Goal: Register for event/course: Sign up to attend an event or enroll in a course

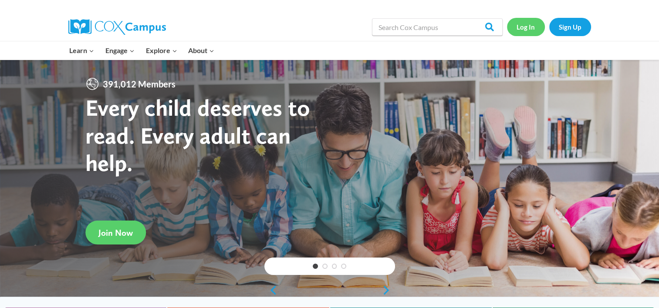
click at [534, 24] on link "Log In" at bounding box center [526, 27] width 38 height 18
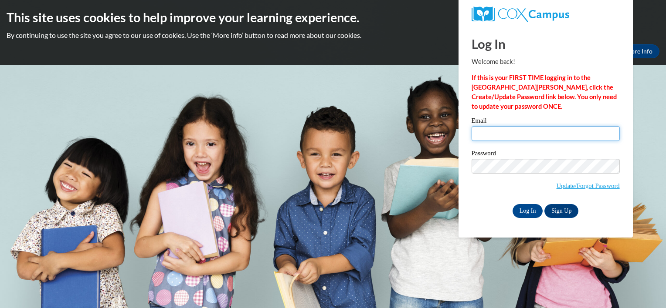
click at [499, 135] on input "Email" at bounding box center [545, 133] width 148 height 15
type input "janeedham5816@gmail.com"
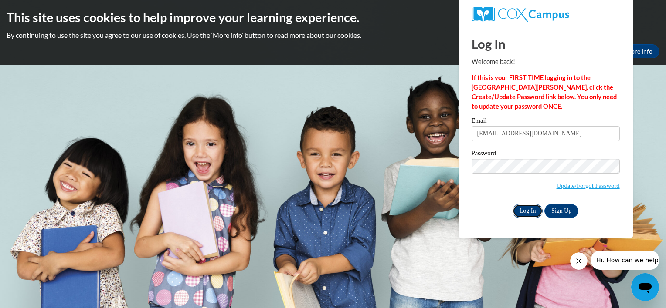
click at [531, 211] on input "Log In" at bounding box center [527, 211] width 30 height 14
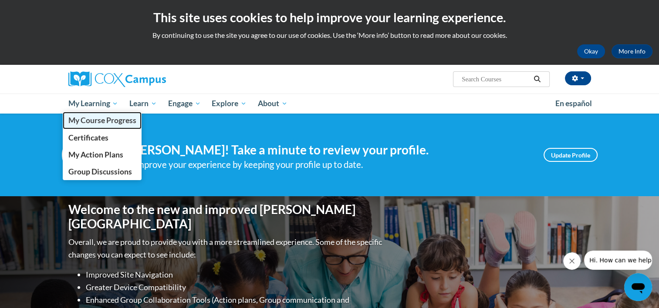
click at [106, 119] on span "My Course Progress" at bounding box center [102, 120] width 68 height 9
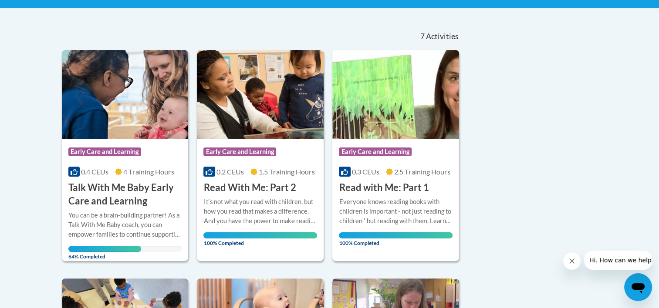
scroll to position [171, 0]
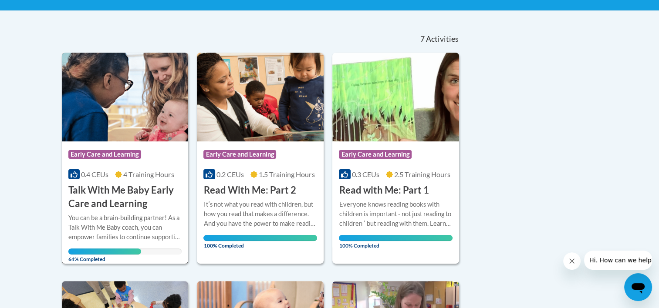
click at [149, 201] on h3 "Talk With Me Baby Early Care and Learning" at bounding box center [125, 197] width 114 height 27
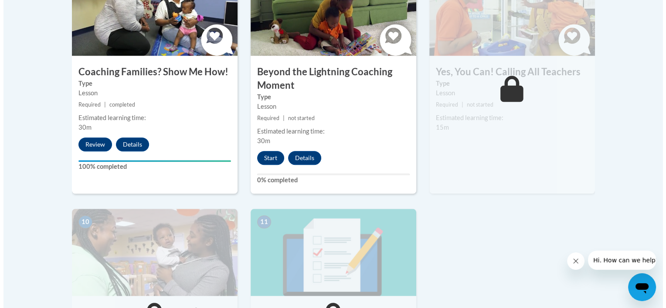
scroll to position [833, 0]
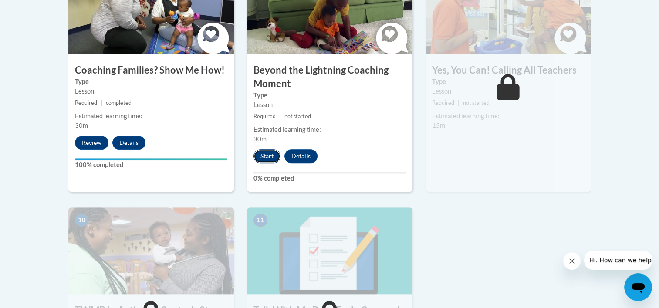
click at [274, 149] on button "Start" at bounding box center [267, 156] width 27 height 14
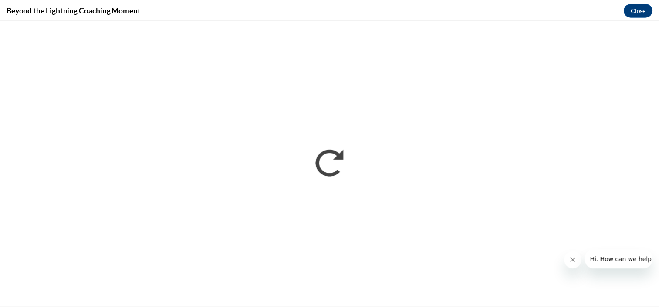
scroll to position [0, 0]
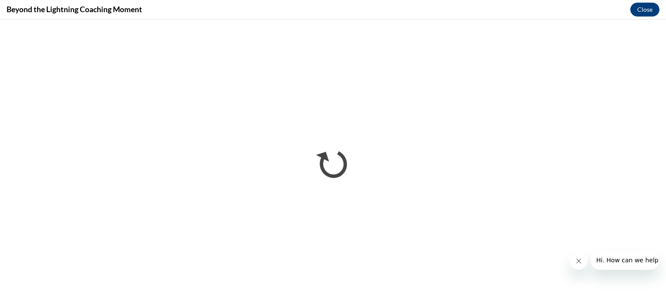
click at [580, 267] on button "Close message from company" at bounding box center [577, 261] width 17 height 17
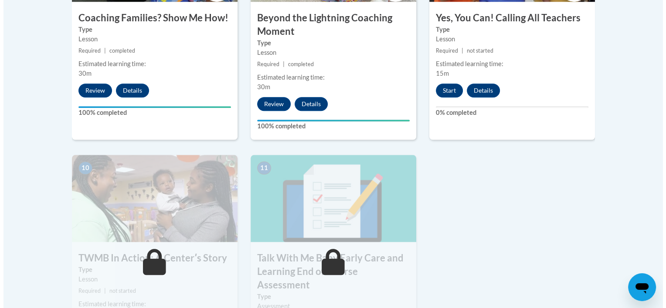
scroll to position [889, 0]
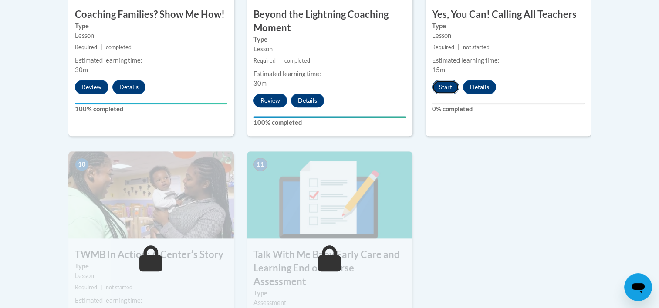
click at [444, 80] on button "Start" at bounding box center [445, 87] width 27 height 14
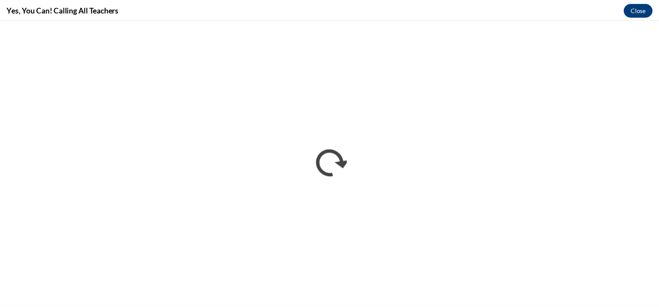
scroll to position [0, 0]
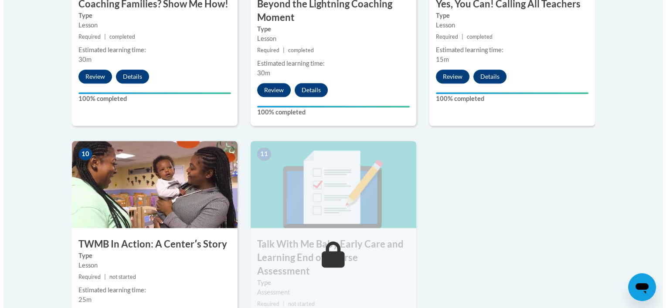
scroll to position [906, 0]
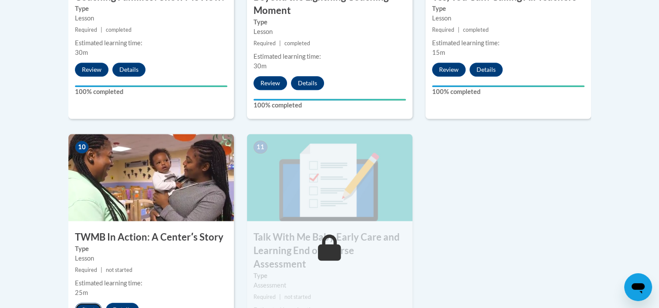
click at [85, 303] on button "Start" at bounding box center [88, 310] width 27 height 14
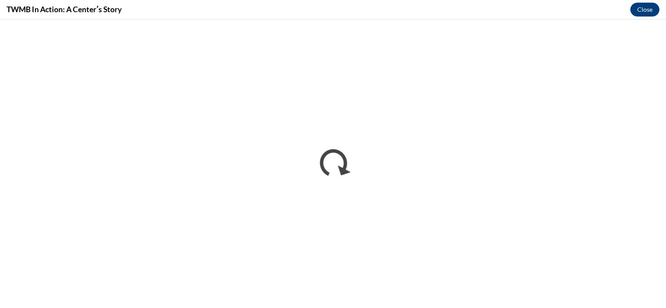
scroll to position [0, 0]
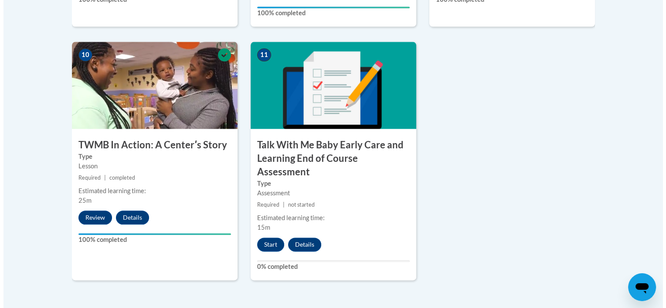
scroll to position [1016, 0]
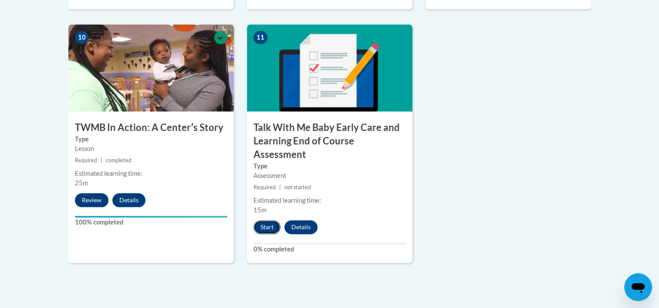
click at [263, 220] on button "Start" at bounding box center [267, 227] width 27 height 14
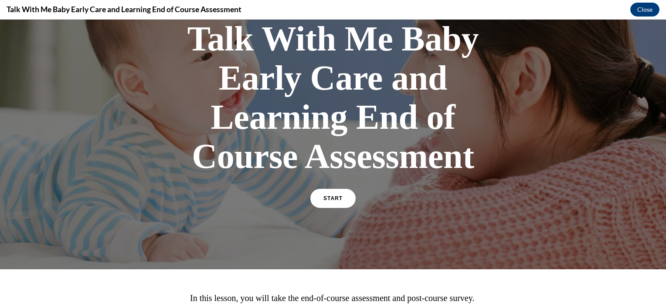
scroll to position [163, 0]
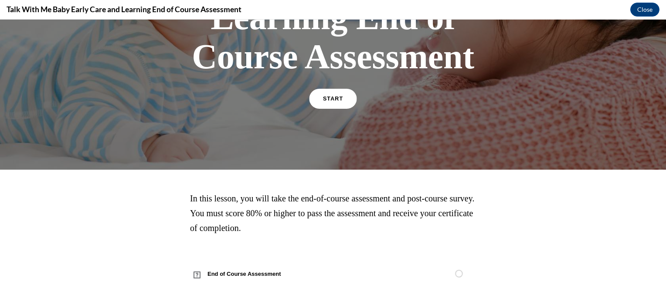
click at [309, 101] on link "START" at bounding box center [332, 99] width 47 height 20
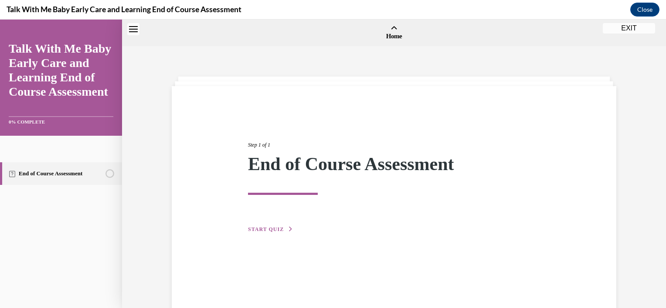
scroll to position [27, 0]
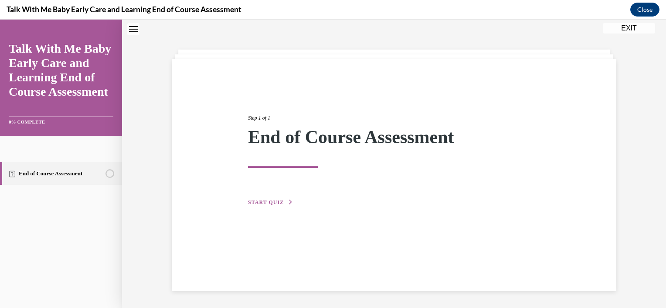
click at [288, 200] on icon "button" at bounding box center [290, 202] width 5 height 5
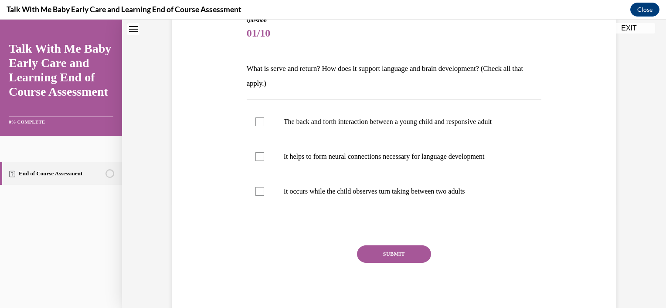
scroll to position [115, 0]
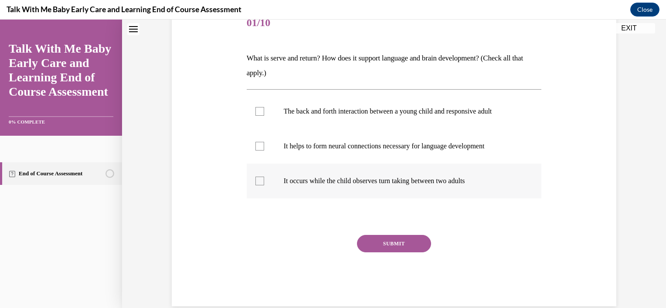
click at [495, 179] on p "It occurs while the child observes turn taking between two adults" at bounding box center [402, 181] width 236 height 9
click at [264, 179] on input "It occurs while the child observes turn taking between two adults" at bounding box center [259, 181] width 9 height 9
checkbox input "true"
click at [396, 153] on label "It helps to form neural connections necessary for language development" at bounding box center [394, 146] width 295 height 35
click at [264, 151] on input "It helps to form neural connections necessary for language development" at bounding box center [259, 146] width 9 height 9
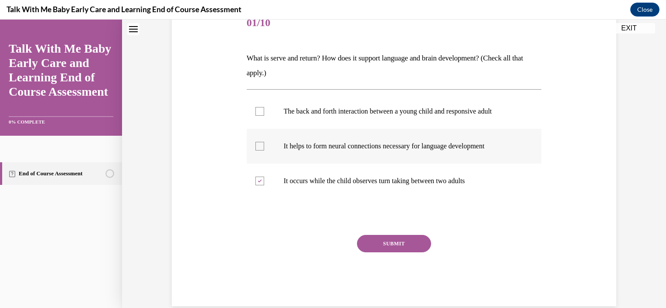
checkbox input "true"
click at [255, 179] on div at bounding box center [259, 181] width 9 height 9
click at [255, 179] on input "It occurs while the child observes turn taking between two adults" at bounding box center [259, 181] width 9 height 9
checkbox input "false"
click at [308, 118] on label "The back and forth interaction between a young child and responsive adult" at bounding box center [394, 111] width 295 height 35
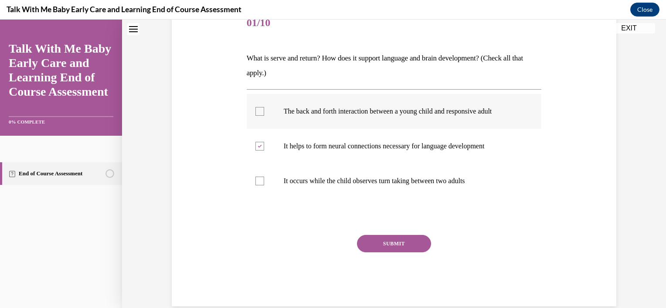
click at [264, 116] on input "The back and forth interaction between a young child and responsive adult" at bounding box center [259, 111] width 9 height 9
checkbox input "true"
click at [393, 237] on button "SUBMIT" at bounding box center [394, 243] width 74 height 17
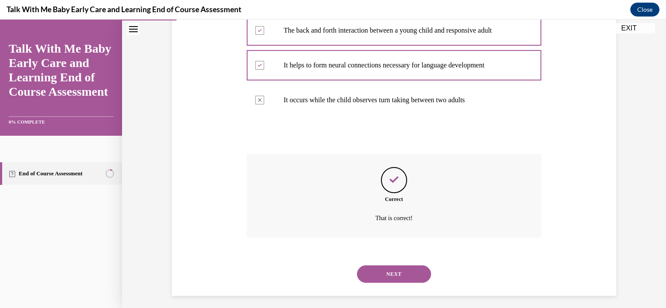
scroll to position [201, 0]
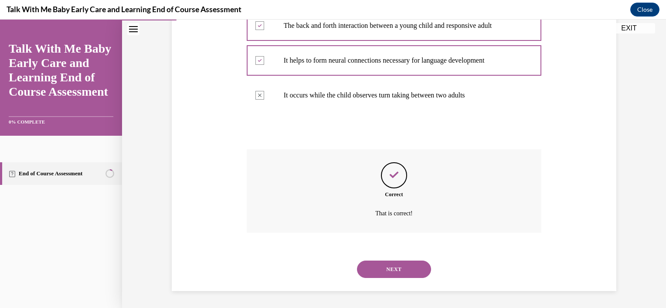
click at [400, 274] on button "NEXT" at bounding box center [394, 269] width 74 height 17
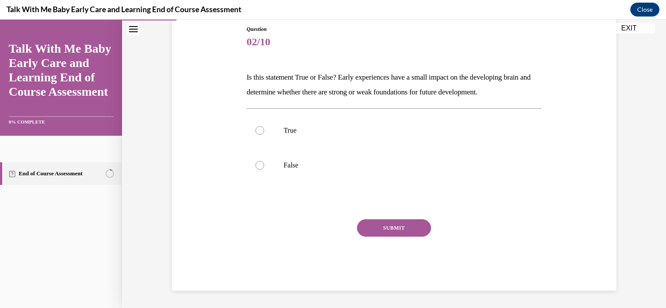
scroll to position [96, 0]
click at [362, 136] on label "True" at bounding box center [394, 130] width 295 height 35
click at [264, 135] on input "True" at bounding box center [259, 130] width 9 height 9
radio input "true"
click at [375, 225] on button "SUBMIT" at bounding box center [394, 228] width 74 height 17
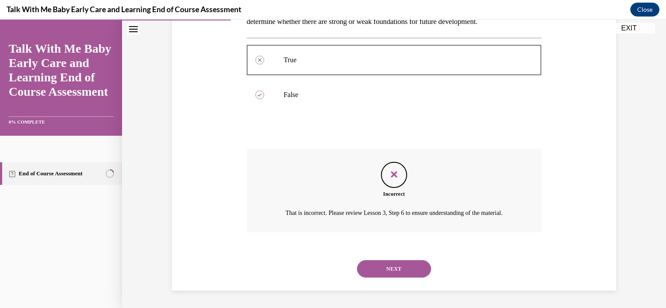
scroll to position [176, 0]
click at [385, 266] on button "NEXT" at bounding box center [394, 269] width 74 height 17
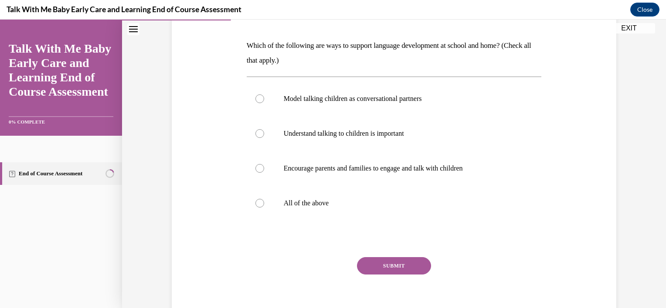
scroll to position [129, 0]
click at [306, 203] on p "All of the above" at bounding box center [402, 202] width 236 height 9
click at [264, 203] on input "All of the above" at bounding box center [259, 202] width 9 height 9
radio input "true"
click at [372, 258] on button "SUBMIT" at bounding box center [394, 265] width 74 height 17
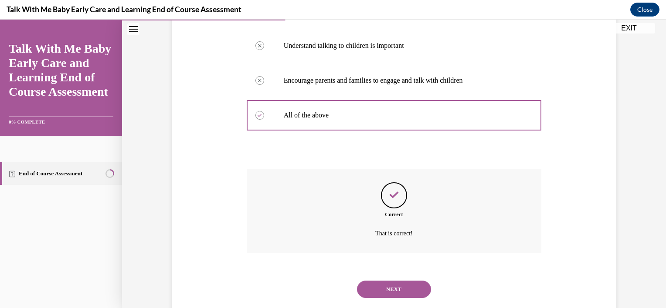
scroll to position [236, 0]
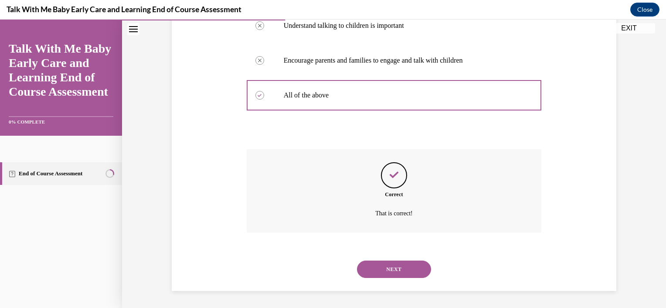
click at [373, 265] on button "NEXT" at bounding box center [394, 269] width 74 height 17
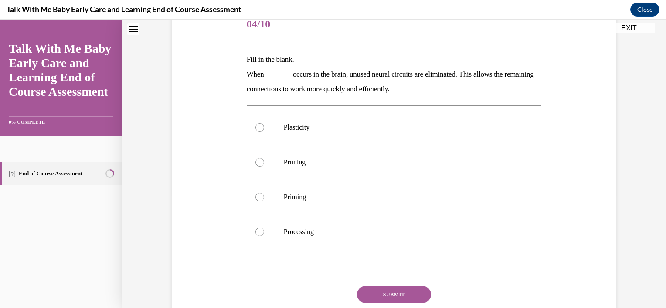
scroll to position [116, 0]
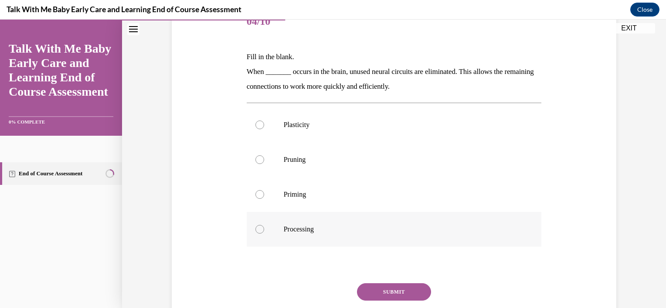
click at [295, 222] on label "Processing" at bounding box center [394, 229] width 295 height 35
click at [264, 225] on input "Processing" at bounding box center [259, 229] width 9 height 9
radio input "true"
click at [376, 293] on button "SUBMIT" at bounding box center [394, 292] width 74 height 17
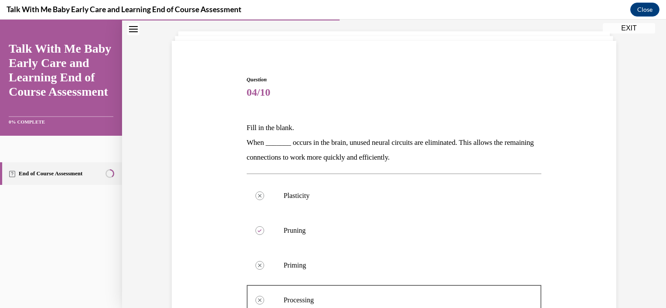
scroll to position [57, 0]
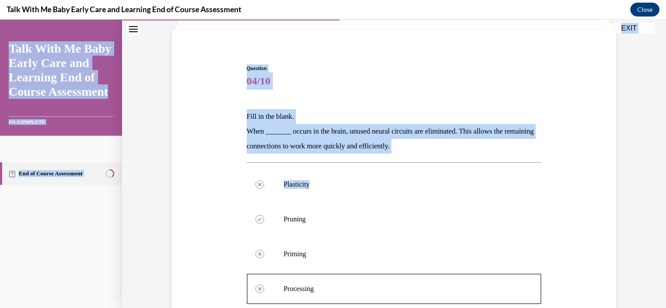
drag, startPoint x: 658, startPoint y: 159, endPoint x: 667, endPoint y: 206, distance: 47.4
click at [659, 206] on html "Incorrect. Correct answer: Pruning. Your answer: Processing. That is incorrect.…" at bounding box center [333, 164] width 666 height 289
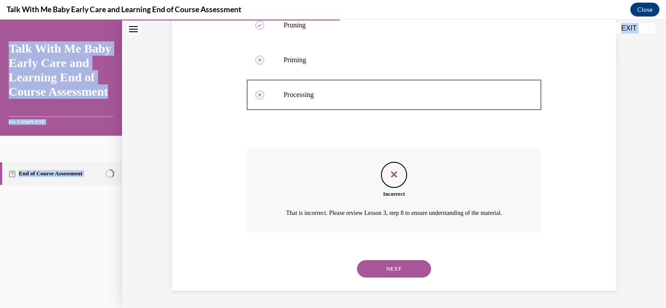
click at [406, 262] on button "NEXT" at bounding box center [394, 269] width 74 height 17
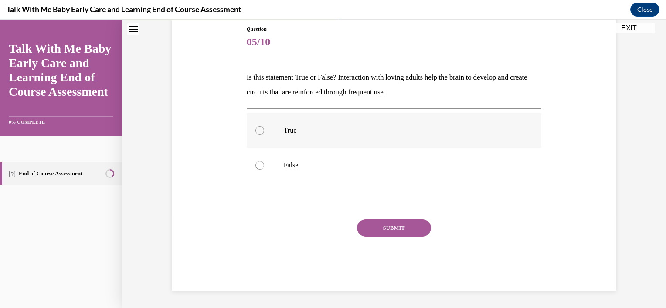
click at [265, 133] on label "True" at bounding box center [394, 130] width 295 height 35
click at [264, 133] on input "True" at bounding box center [259, 130] width 9 height 9
radio input "true"
click at [383, 220] on button "SUBMIT" at bounding box center [394, 228] width 74 height 17
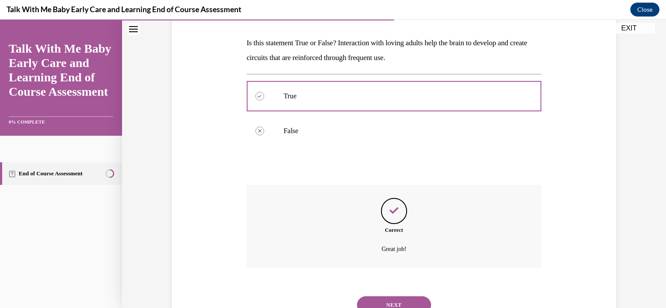
scroll to position [166, 0]
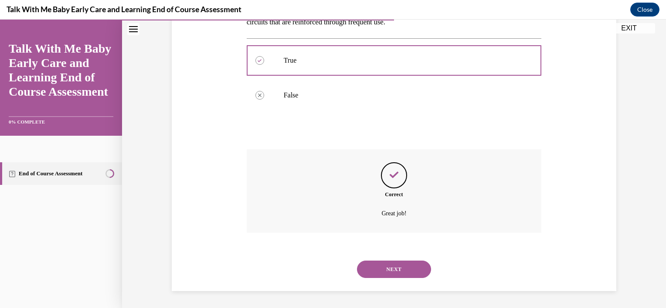
click at [403, 265] on button "NEXT" at bounding box center [394, 269] width 74 height 17
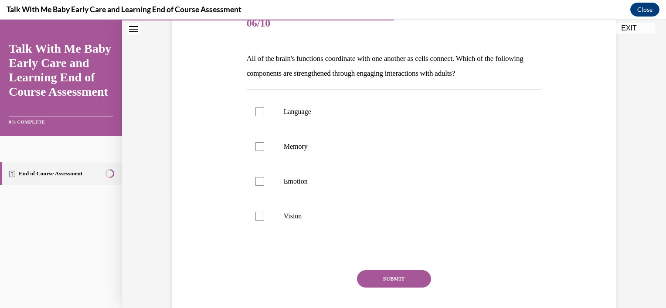
scroll to position [125, 0]
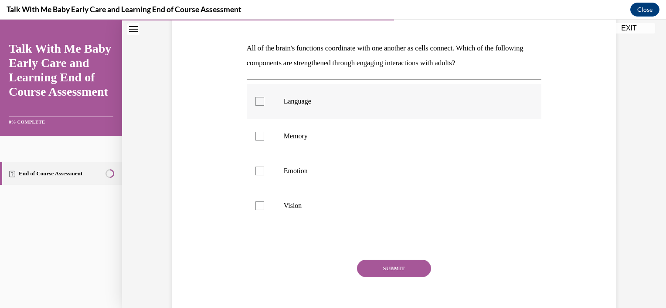
click at [324, 99] on p "Language" at bounding box center [402, 101] width 236 height 9
click at [264, 99] on input "Language" at bounding box center [259, 101] width 9 height 9
checkbox input "true"
click at [385, 267] on button "SUBMIT" at bounding box center [394, 268] width 74 height 17
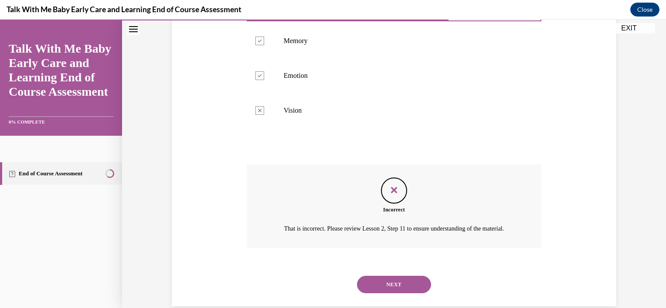
scroll to position [246, 0]
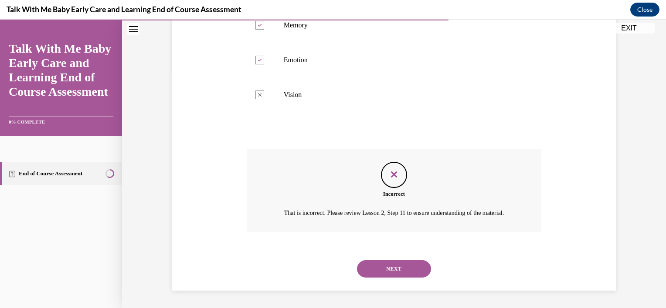
click at [396, 267] on button "NEXT" at bounding box center [394, 269] width 74 height 17
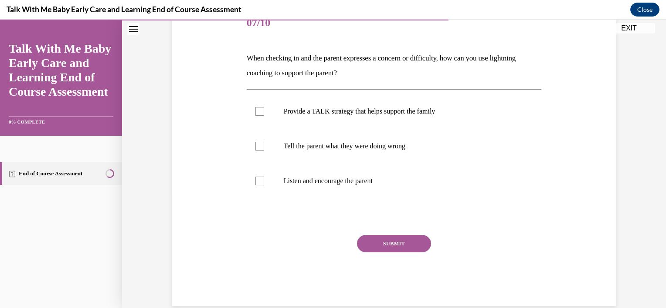
scroll to position [117, 0]
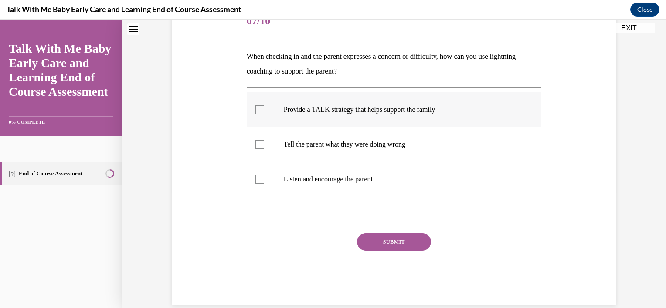
click at [371, 105] on label "Provide a TALK strategy that helps support the family" at bounding box center [394, 109] width 295 height 35
click at [264, 105] on input "Provide a TALK strategy that helps support the family" at bounding box center [259, 109] width 9 height 9
checkbox input "true"
click at [364, 175] on p "Listen and encourage the parent" at bounding box center [402, 179] width 236 height 9
click at [264, 175] on input "Listen and encourage the parent" at bounding box center [259, 179] width 9 height 9
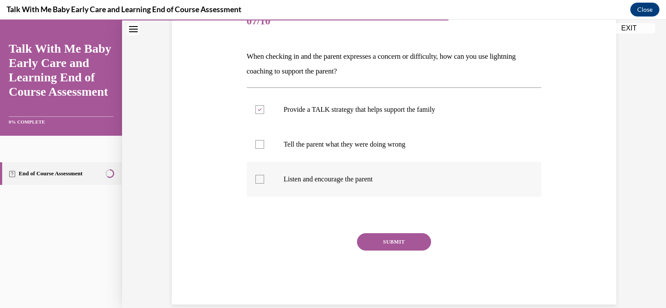
checkbox input "true"
click at [392, 251] on div "SUBMIT" at bounding box center [394, 256] width 295 height 44
click at [390, 245] on button "SUBMIT" at bounding box center [394, 242] width 74 height 17
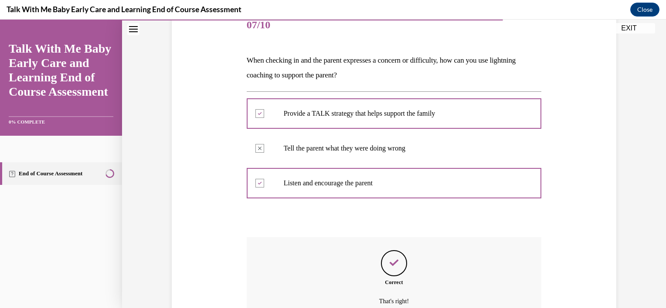
click at [390, 245] on div "Question 07/10 When checking in and the parent expresses a concern or difficult…" at bounding box center [394, 193] width 295 height 371
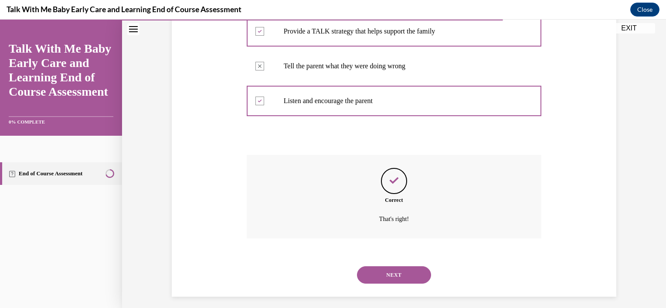
scroll to position [201, 0]
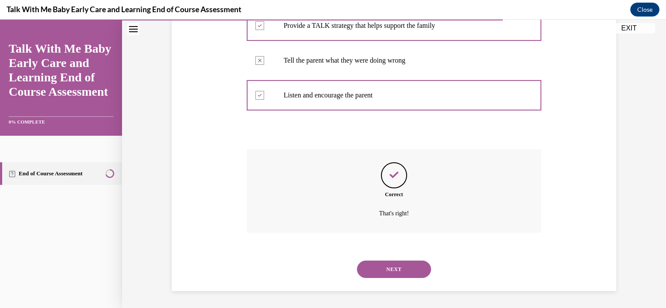
click at [388, 270] on button "NEXT" at bounding box center [394, 269] width 74 height 17
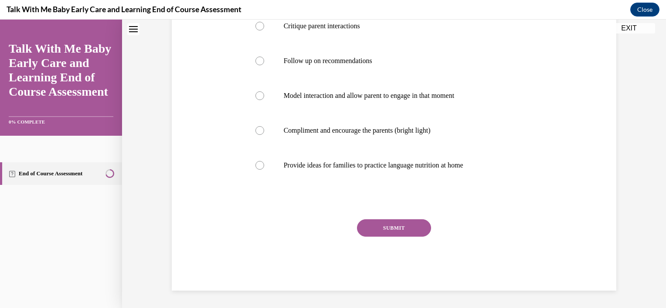
scroll to position [0, 0]
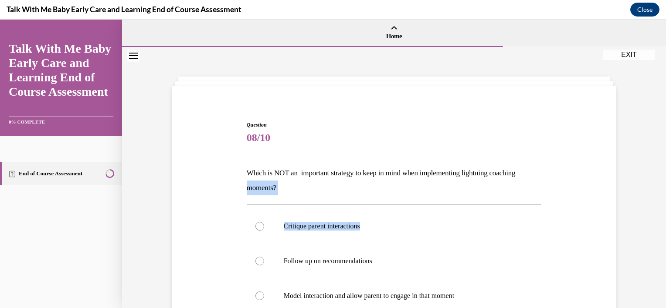
drag, startPoint x: 640, startPoint y: 179, endPoint x: 643, endPoint y: 202, distance: 22.8
click at [643, 202] on div "Question 08/10 Which is NOT an important strategy to keep in mind when implemen…" at bounding box center [394, 278] width 544 height 462
drag, startPoint x: 643, startPoint y: 202, endPoint x: 631, endPoint y: 195, distance: 13.7
click at [631, 195] on div "Question 08/10 Which is NOT an important strategy to keep in mind when implemen…" at bounding box center [394, 278] width 544 height 462
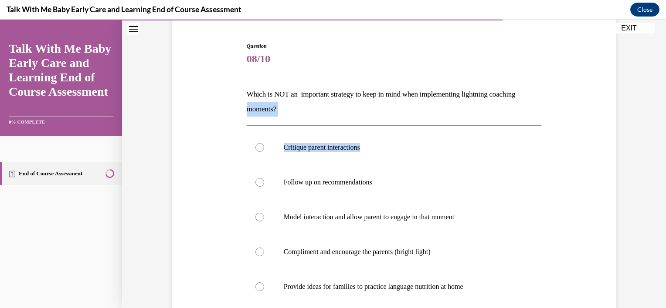
scroll to position [86, 0]
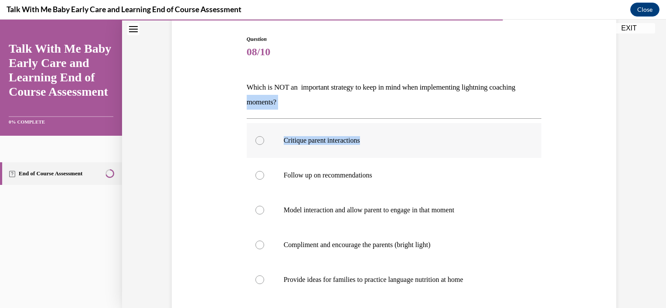
click at [255, 139] on div at bounding box center [259, 140] width 9 height 9
click at [255, 139] on input "Critique parent interactions" at bounding box center [259, 140] width 9 height 9
radio input "true"
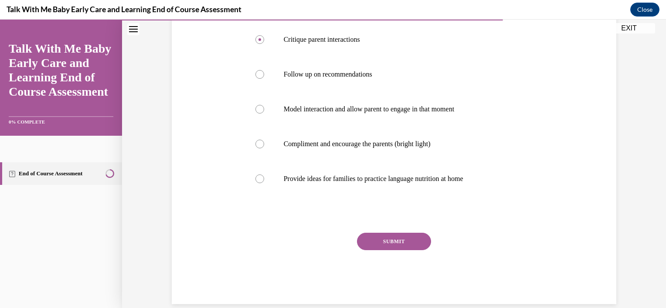
scroll to position [188, 0]
click at [400, 237] on button "SUBMIT" at bounding box center [394, 240] width 74 height 17
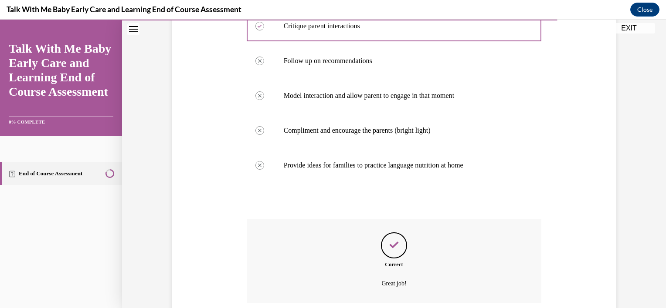
scroll to position [271, 0]
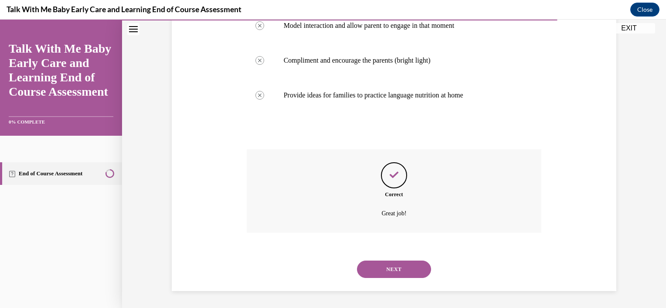
click at [386, 268] on button "NEXT" at bounding box center [394, 269] width 74 height 17
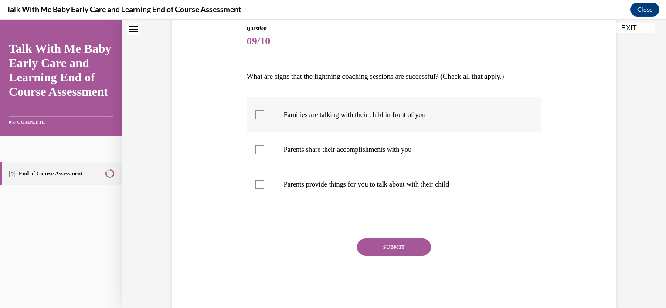
click at [425, 102] on label "Families are talking with their child in front of you" at bounding box center [394, 115] width 295 height 35
click at [264, 111] on input "Families are talking with their child in front of you" at bounding box center [259, 115] width 9 height 9
checkbox input "true"
click at [418, 141] on label "Parents share their accomplishments with you" at bounding box center [394, 149] width 295 height 35
click at [264, 146] on input "Parents share their accomplishments with you" at bounding box center [259, 150] width 9 height 9
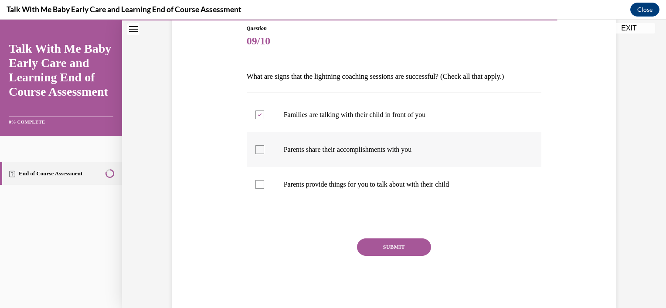
checkbox input "true"
click at [431, 185] on p "Parents provide things for you to talk about with their child" at bounding box center [402, 184] width 236 height 9
click at [264, 185] on input "Parents provide things for you to talk about with their child" at bounding box center [259, 184] width 9 height 9
checkbox input "true"
click at [402, 250] on button "SUBMIT" at bounding box center [394, 247] width 74 height 17
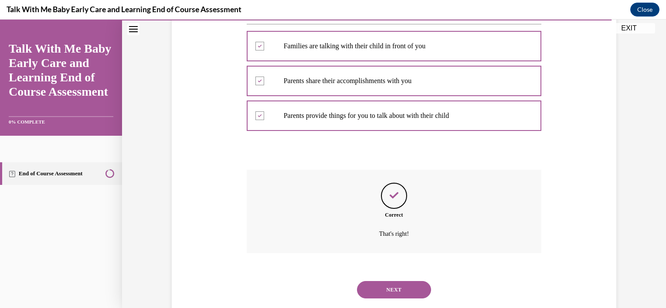
scroll to position [186, 0]
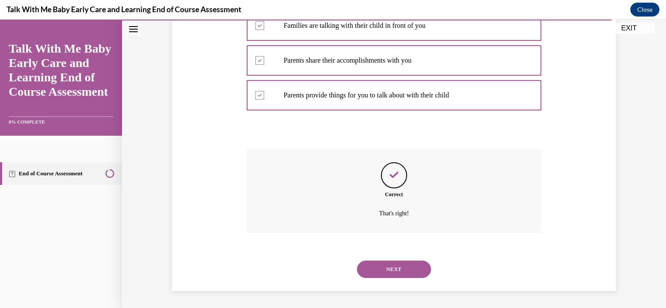
click at [400, 264] on button "NEXT" at bounding box center [394, 269] width 74 height 17
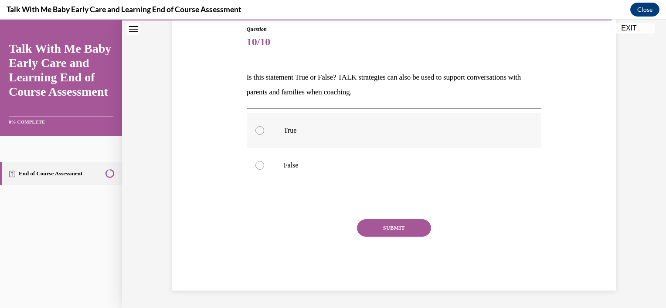
click at [346, 134] on p "True" at bounding box center [402, 130] width 236 height 9
click at [264, 134] on input "True" at bounding box center [259, 130] width 9 height 9
radio input "true"
click at [387, 225] on button "SUBMIT" at bounding box center [394, 228] width 74 height 17
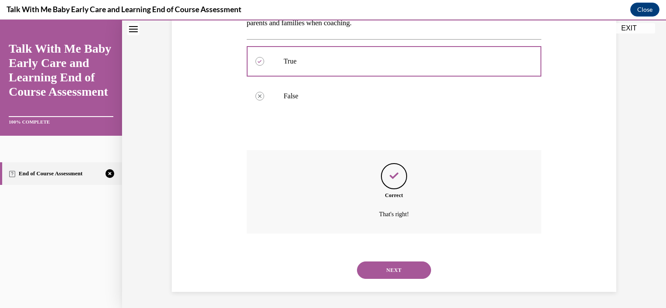
scroll to position [166, 0]
click at [392, 261] on button "NEXT" at bounding box center [394, 269] width 74 height 17
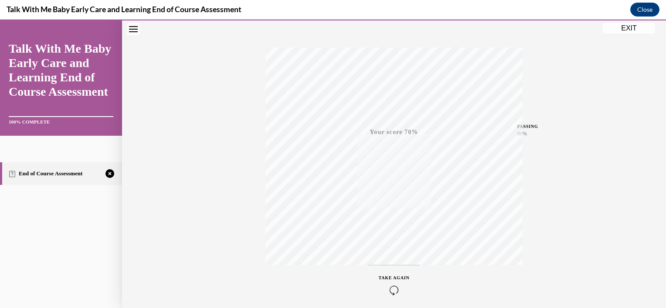
scroll to position [157, 0]
click at [392, 241] on span "TAKE AGAIN" at bounding box center [394, 243] width 31 height 5
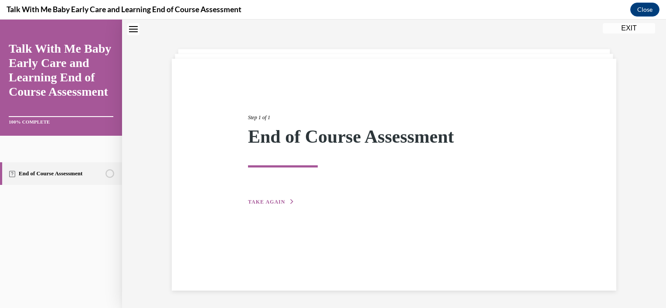
click at [248, 200] on span "TAKE AGAIN" at bounding box center [266, 202] width 37 height 6
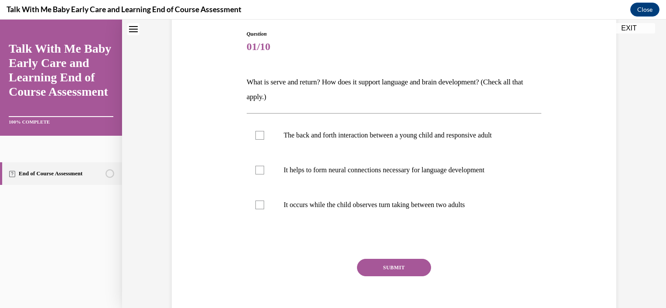
scroll to position [119, 0]
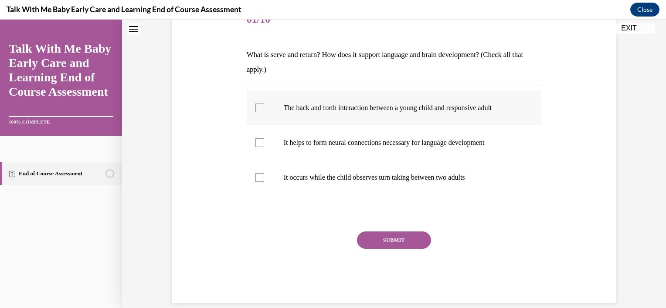
click at [273, 106] on label "The back and forth interaction between a young child and responsive adult" at bounding box center [394, 108] width 295 height 35
click at [264, 106] on input "The back and forth interaction between a young child and responsive adult" at bounding box center [259, 108] width 9 height 9
checkbox input "true"
click at [277, 131] on label "It helps to form neural connections necessary for language development" at bounding box center [394, 142] width 295 height 35
click at [264, 139] on input "It helps to form neural connections necessary for language development" at bounding box center [259, 143] width 9 height 9
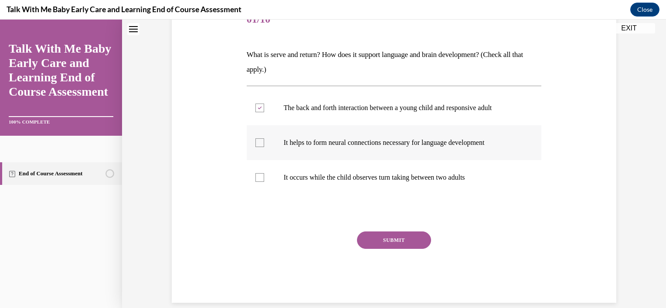
checkbox input "true"
click at [397, 237] on button "SUBMIT" at bounding box center [394, 240] width 74 height 17
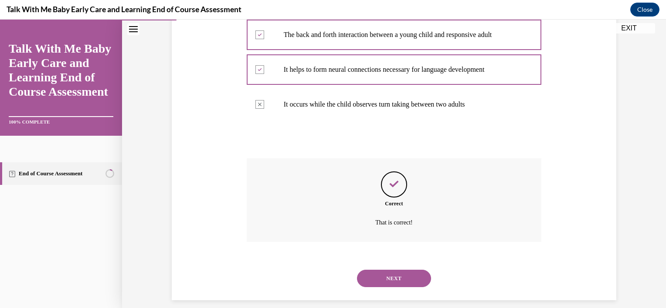
scroll to position [201, 0]
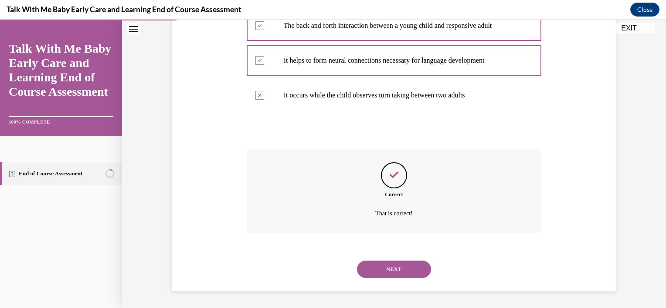
click at [397, 265] on button "NEXT" at bounding box center [394, 269] width 74 height 17
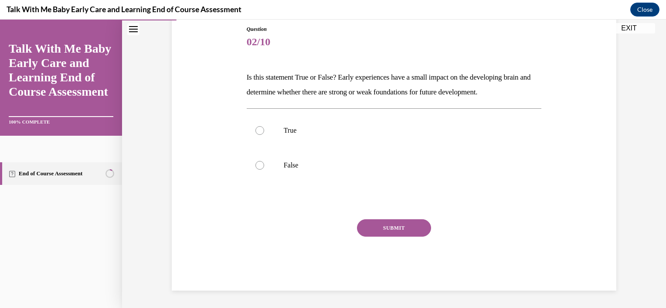
scroll to position [96, 0]
click at [309, 159] on label "False" at bounding box center [394, 165] width 295 height 35
click at [264, 161] on input "False" at bounding box center [259, 165] width 9 height 9
radio input "true"
click at [382, 224] on button "SUBMIT" at bounding box center [394, 228] width 74 height 17
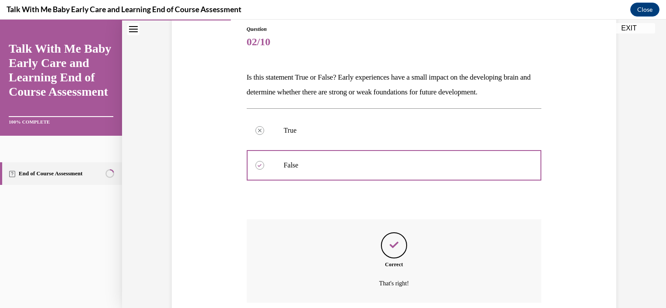
scroll to position [166, 0]
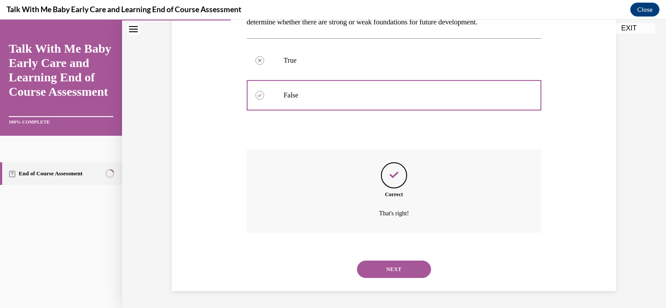
click at [403, 266] on button "NEXT" at bounding box center [394, 269] width 74 height 17
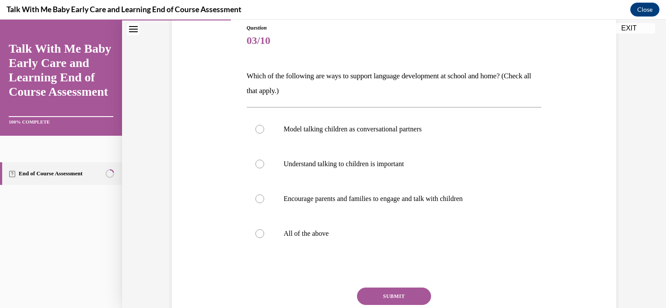
scroll to position [101, 0]
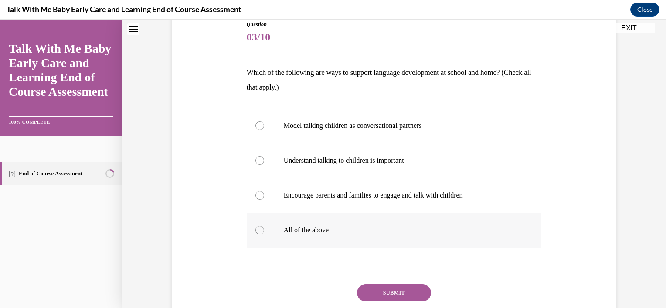
click at [358, 222] on label "All of the above" at bounding box center [394, 230] width 295 height 35
click at [264, 226] on input "All of the above" at bounding box center [259, 230] width 9 height 9
radio input "true"
click at [398, 294] on button "SUBMIT" at bounding box center [394, 292] width 74 height 17
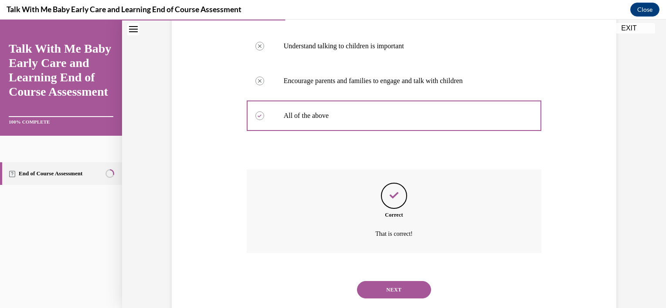
scroll to position [236, 0]
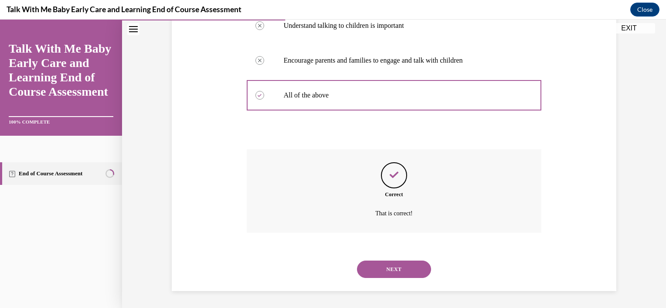
click at [403, 275] on button "NEXT" at bounding box center [394, 269] width 74 height 17
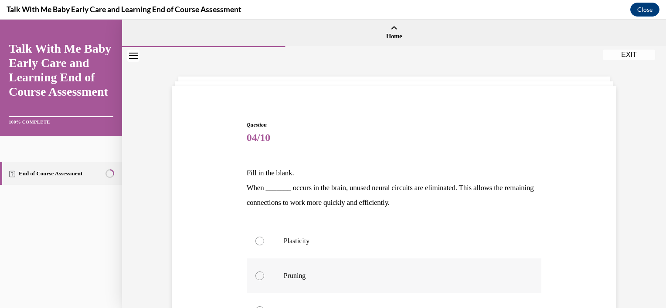
click at [264, 271] on label "Pruning" at bounding box center [394, 276] width 295 height 35
click at [264, 272] on input "Pruning" at bounding box center [259, 276] width 9 height 9
radio input "true"
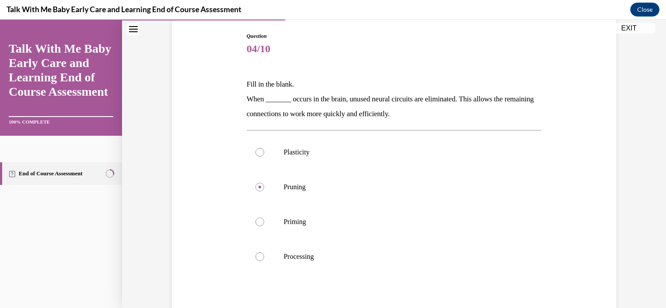
scroll to position [180, 0]
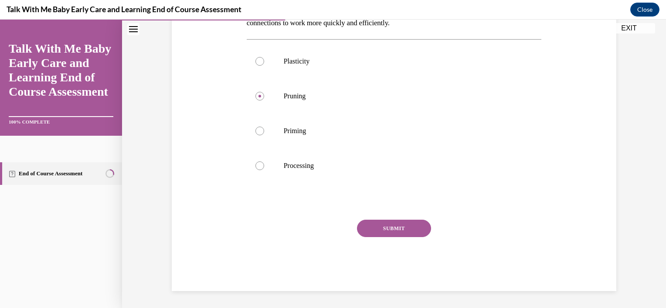
click at [400, 223] on button "SUBMIT" at bounding box center [394, 228] width 74 height 17
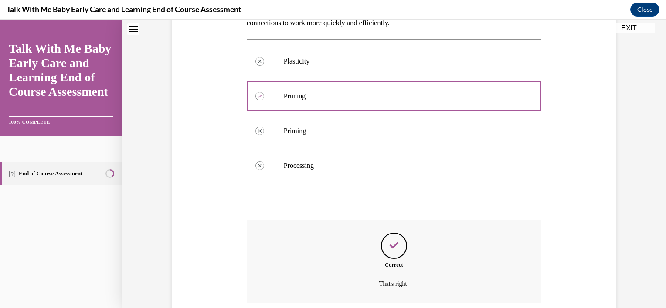
scroll to position [251, 0]
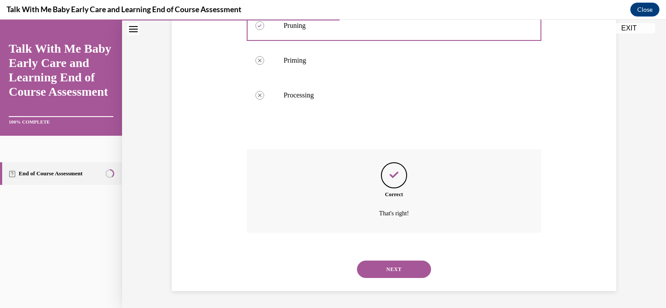
click at [396, 274] on button "NEXT" at bounding box center [394, 269] width 74 height 17
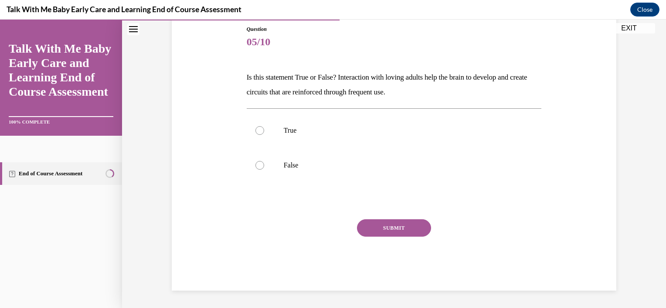
scroll to position [96, 0]
click at [404, 125] on label "True" at bounding box center [394, 130] width 295 height 35
click at [264, 126] on input "True" at bounding box center [259, 130] width 9 height 9
radio input "true"
click at [409, 220] on button "SUBMIT" at bounding box center [394, 228] width 74 height 17
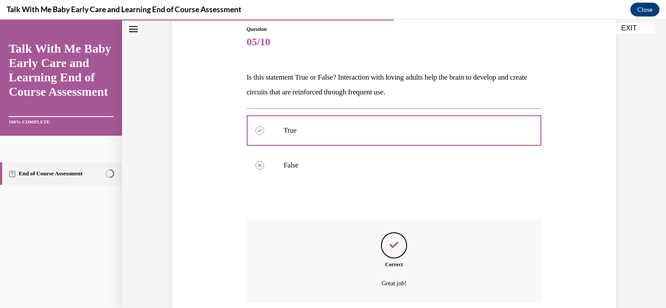
scroll to position [166, 0]
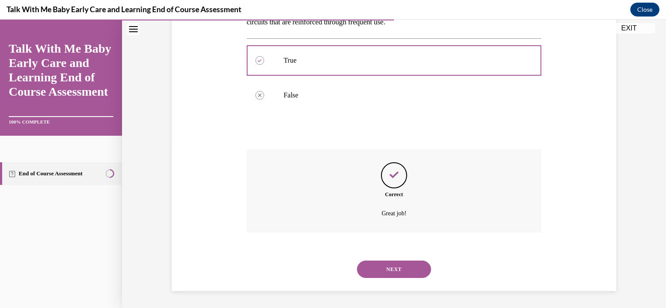
click at [396, 267] on button "NEXT" at bounding box center [394, 269] width 74 height 17
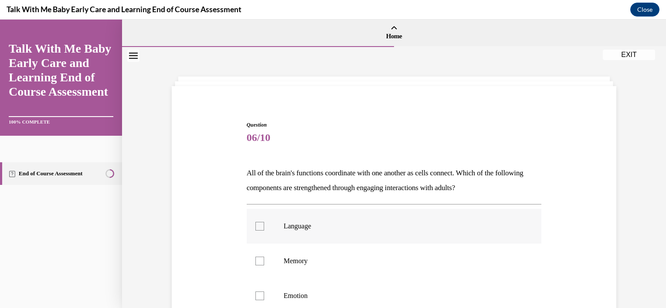
click at [358, 229] on p "Language" at bounding box center [402, 226] width 236 height 9
click at [264, 229] on input "Language" at bounding box center [259, 226] width 9 height 9
checkbox input "true"
click at [342, 259] on p "Memory" at bounding box center [402, 261] width 236 height 9
click at [264, 259] on input "Memory" at bounding box center [259, 261] width 9 height 9
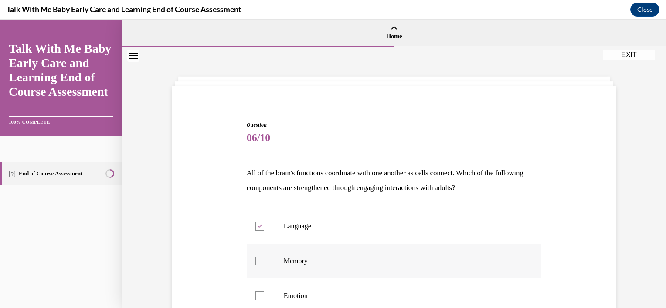
checkbox input "true"
click at [328, 289] on label "Emotion" at bounding box center [394, 296] width 295 height 35
click at [264, 292] on input "Emotion" at bounding box center [259, 296] width 9 height 9
checkbox input "true"
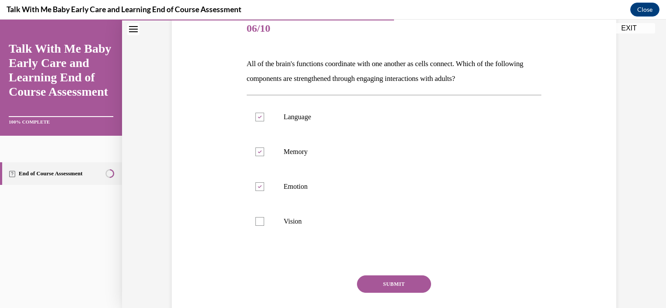
scroll to position [166, 0]
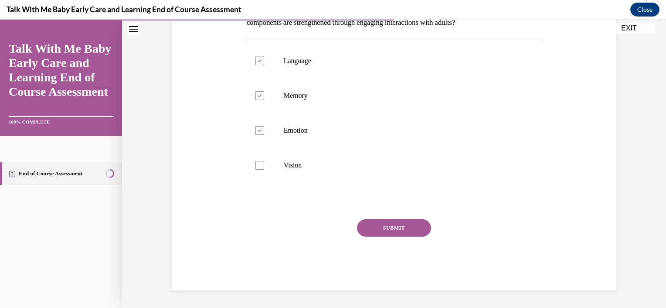
click at [398, 226] on button "SUBMIT" at bounding box center [394, 228] width 74 height 17
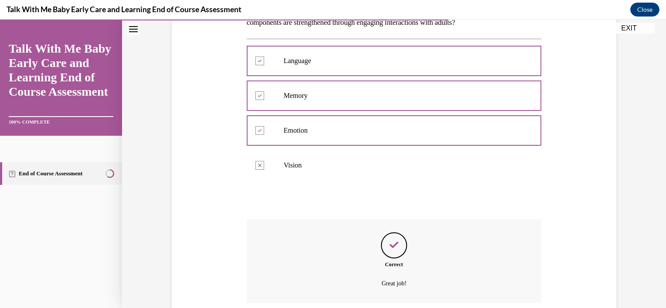
scroll to position [236, 0]
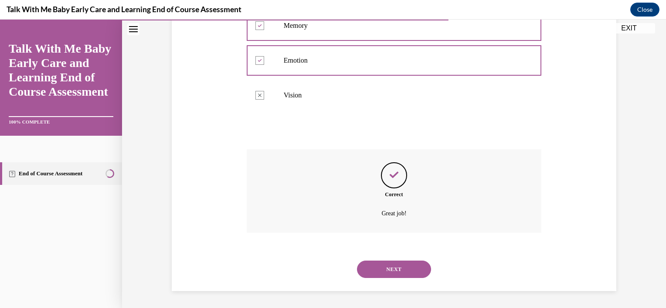
click at [410, 260] on div "NEXT" at bounding box center [394, 269] width 295 height 35
click at [405, 265] on button "NEXT" at bounding box center [394, 269] width 74 height 17
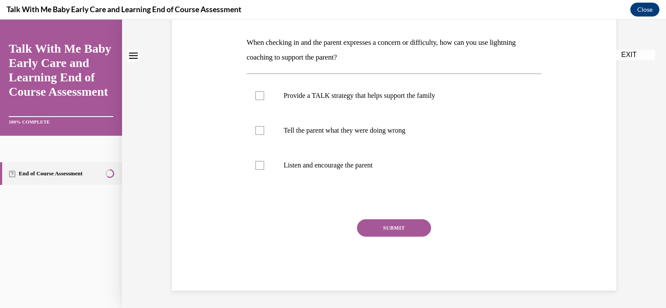
scroll to position [0, 0]
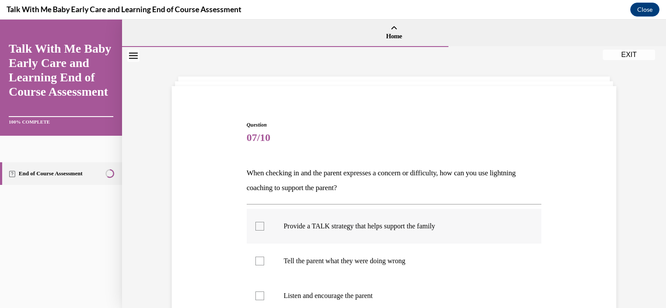
click at [446, 227] on p "Provide a TALK strategy that helps support the family" at bounding box center [402, 226] width 236 height 9
click at [264, 227] on input "Provide a TALK strategy that helps support the family" at bounding box center [259, 226] width 9 height 9
click at [446, 227] on p "Provide a TALK strategy that helps support the family" at bounding box center [402, 226] width 236 height 9
click at [264, 227] on input "Provide a TALK strategy that helps support the family" at bounding box center [259, 226] width 9 height 9
checkbox input "false"
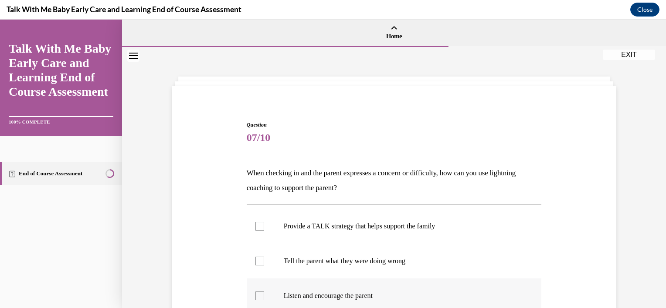
click at [315, 303] on label "Listen and encourage the parent" at bounding box center [394, 296] width 295 height 35
click at [264, 301] on input "Listen and encourage the parent" at bounding box center [259, 296] width 9 height 9
checkbox input "true"
click at [255, 229] on div at bounding box center [259, 226] width 9 height 9
click at [255, 229] on input "Provide a TALK strategy that helps support the family" at bounding box center [259, 226] width 9 height 9
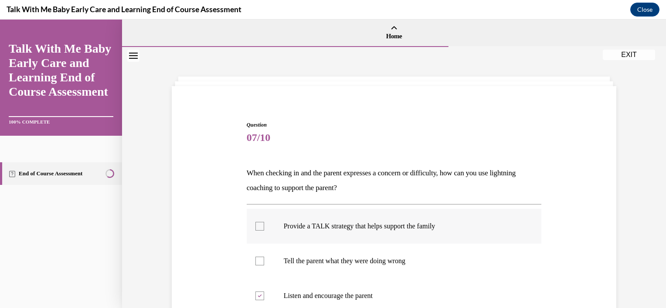
checkbox input "true"
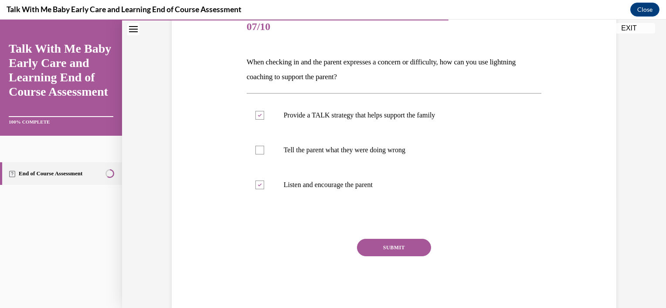
scroll to position [131, 0]
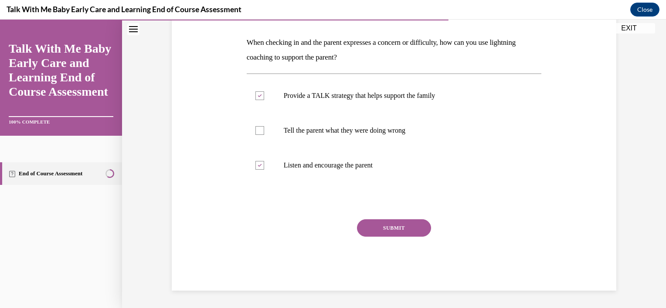
click at [409, 233] on button "SUBMIT" at bounding box center [394, 228] width 74 height 17
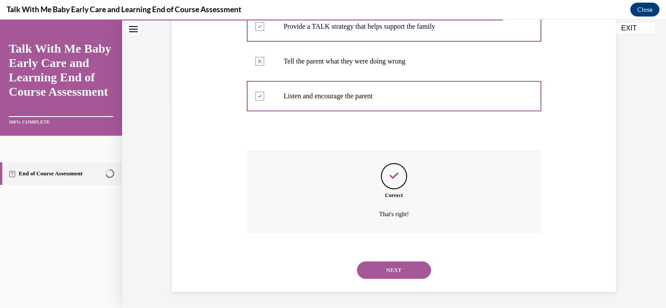
scroll to position [201, 0]
click at [397, 264] on button "NEXT" at bounding box center [394, 269] width 74 height 17
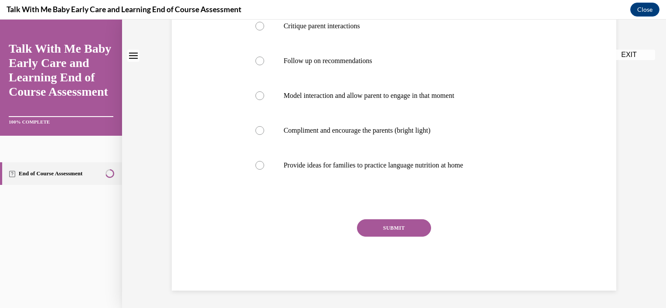
scroll to position [0, 0]
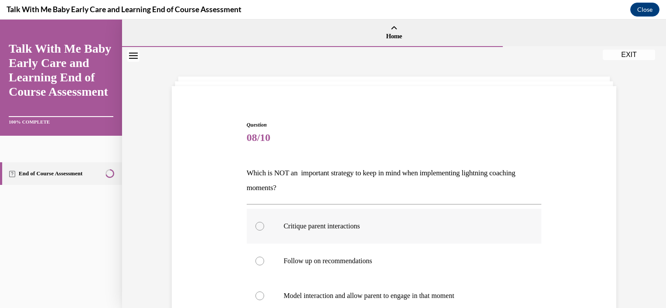
click at [362, 216] on label "Critique parent interactions" at bounding box center [394, 226] width 295 height 35
click at [264, 222] on input "Critique parent interactions" at bounding box center [259, 226] width 9 height 9
radio input "true"
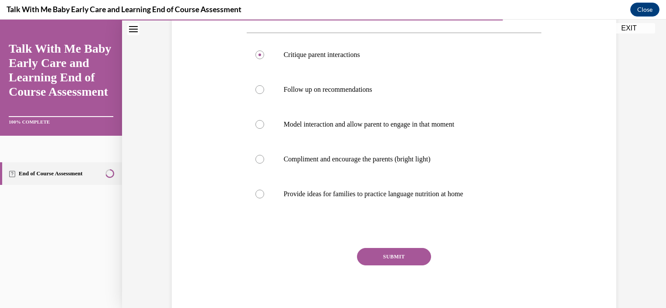
scroll to position [200, 0]
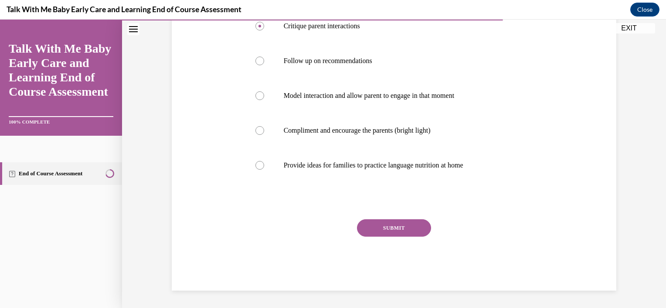
click at [403, 234] on button "SUBMIT" at bounding box center [394, 228] width 74 height 17
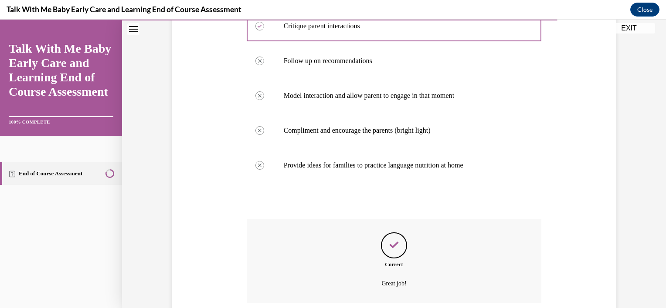
scroll to position [271, 0]
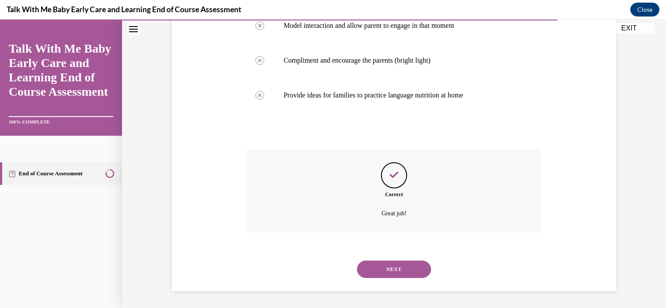
drag, startPoint x: 394, startPoint y: 259, endPoint x: 387, endPoint y: 265, distance: 8.9
click at [387, 265] on button "NEXT" at bounding box center [394, 269] width 74 height 17
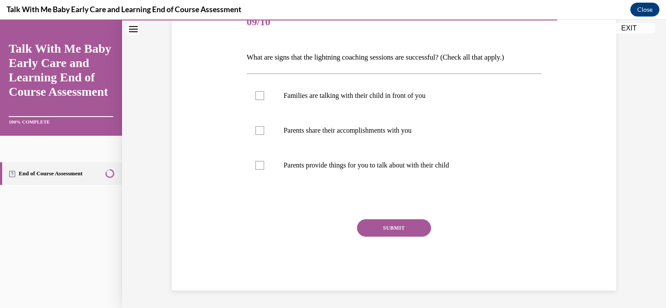
scroll to position [97, 0]
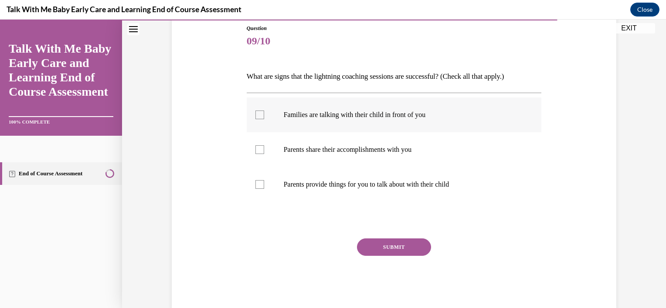
click at [403, 126] on label "Families are talking with their child in front of you" at bounding box center [394, 115] width 295 height 35
click at [264, 119] on input "Families are talking with their child in front of you" at bounding box center [259, 115] width 9 height 9
checkbox input "true"
click at [396, 140] on label "Parents share their accomplishments with you" at bounding box center [394, 149] width 295 height 35
click at [264, 146] on input "Parents share their accomplishments with you" at bounding box center [259, 150] width 9 height 9
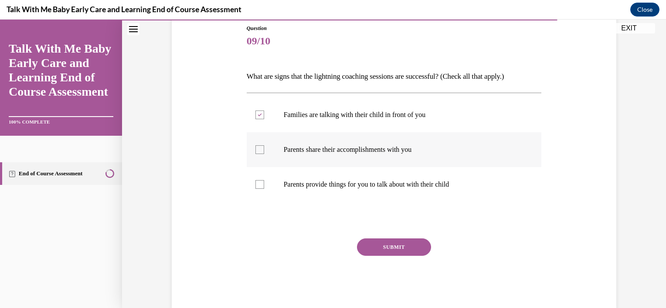
checkbox input "true"
click at [380, 178] on label "Parents provide things for you to talk about with their child" at bounding box center [394, 184] width 295 height 35
click at [264, 180] on input "Parents provide things for you to talk about with their child" at bounding box center [259, 184] width 9 height 9
checkbox input "true"
click at [382, 244] on button "SUBMIT" at bounding box center [394, 247] width 74 height 17
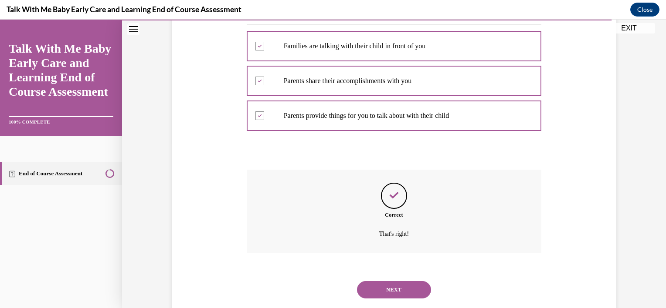
scroll to position [186, 0]
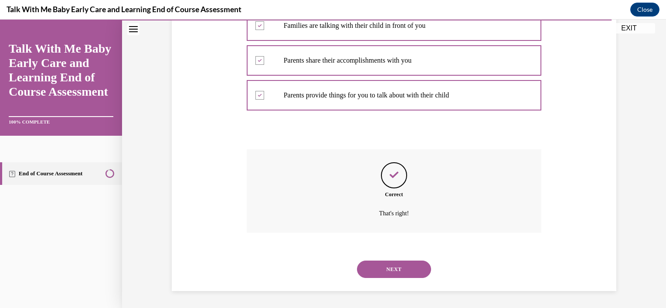
click at [385, 264] on button "NEXT" at bounding box center [394, 269] width 74 height 17
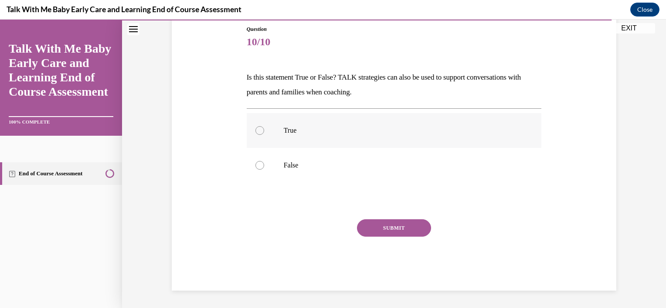
click at [444, 133] on p "True" at bounding box center [402, 130] width 236 height 9
click at [264, 133] on input "True" at bounding box center [259, 130] width 9 height 9
radio input "true"
click at [404, 220] on button "SUBMIT" at bounding box center [394, 228] width 74 height 17
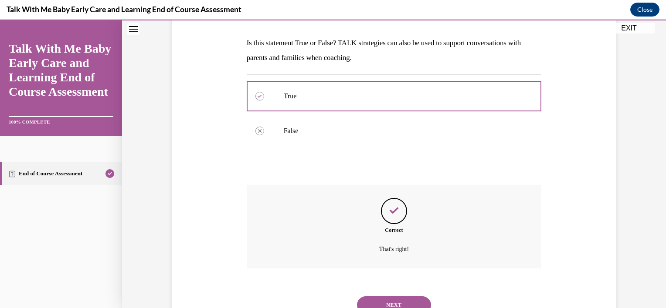
scroll to position [166, 0]
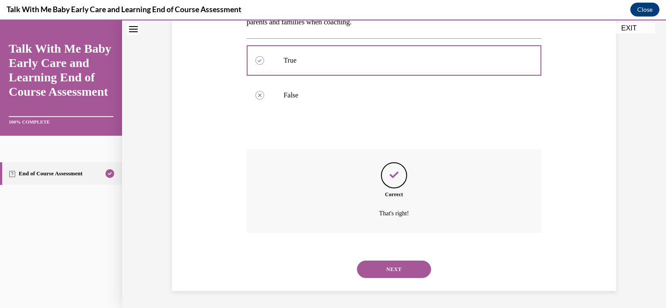
click at [405, 267] on button "NEXT" at bounding box center [394, 269] width 74 height 17
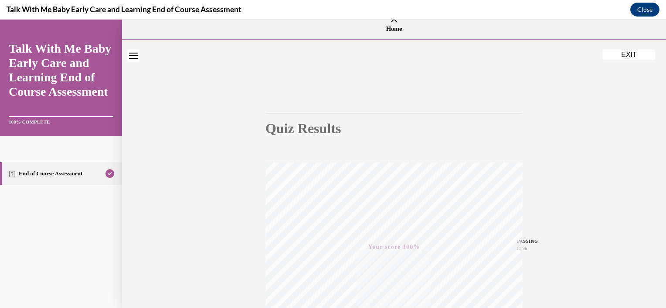
scroll to position [0, 0]
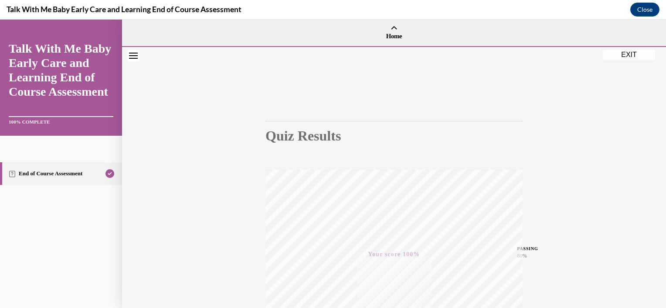
click at [640, 58] on button "EXIT" at bounding box center [629, 55] width 52 height 10
